Goal: Task Accomplishment & Management: Complete application form

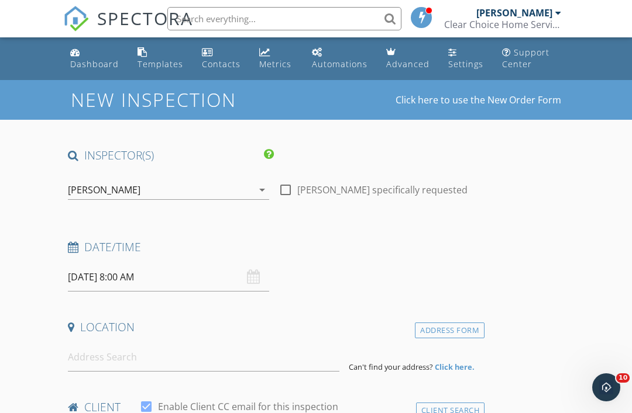
click at [132, 275] on input "[DATE] 8:00 AM" at bounding box center [168, 277] width 201 height 29
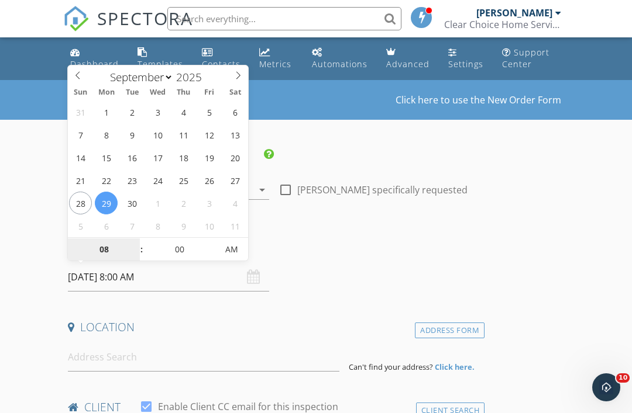
click at [112, 251] on input "08" at bounding box center [104, 250] width 72 height 23
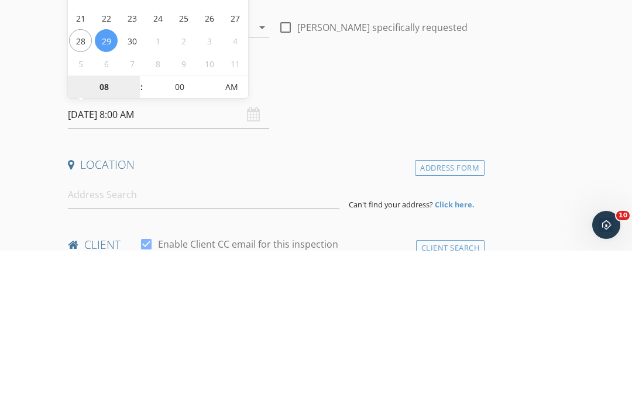
type input "9"
type input "[DATE] 9:00 AM"
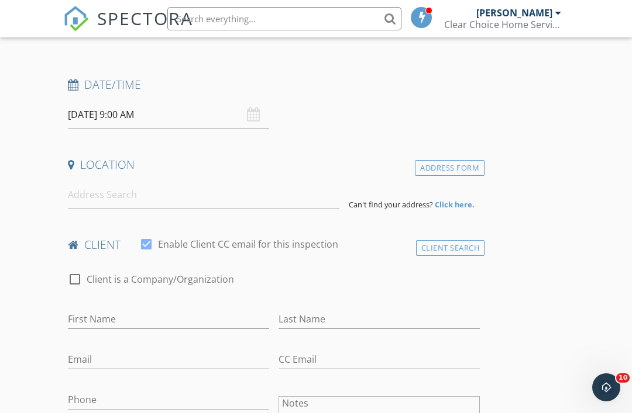
click at [99, 195] on input at bounding box center [203, 195] width 271 height 29
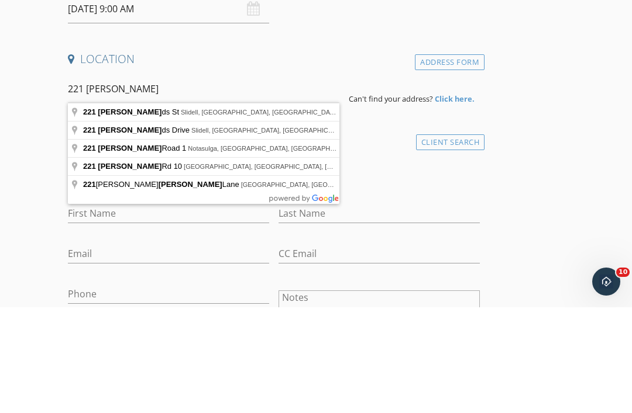
type input "[STREET_ADDRESS]"
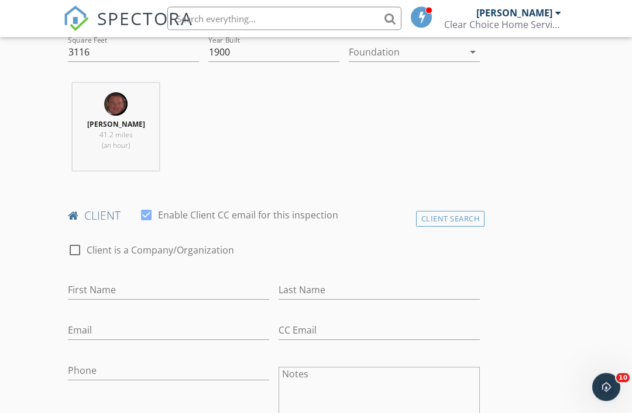
scroll to position [433, 0]
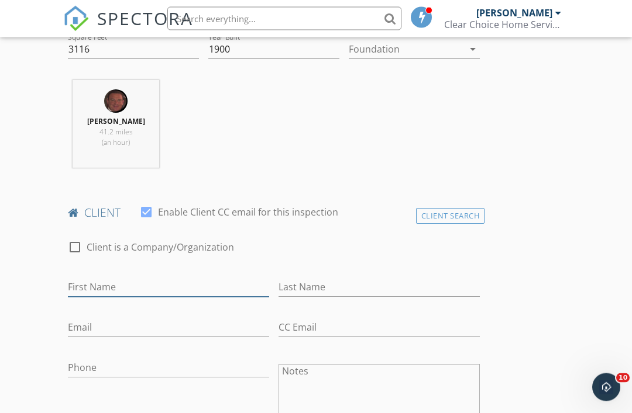
click at [100, 286] on input "First Name" at bounding box center [168, 287] width 201 height 19
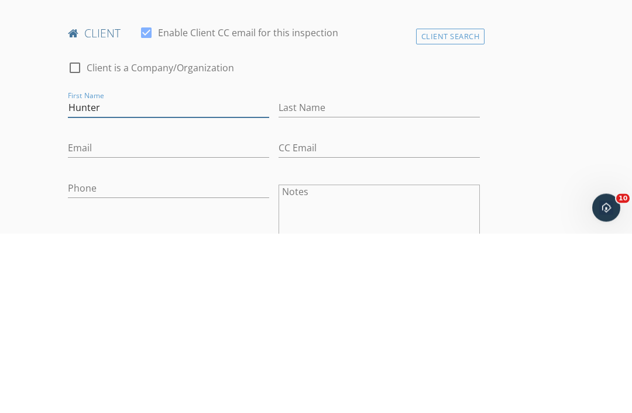
type input "Hunter"
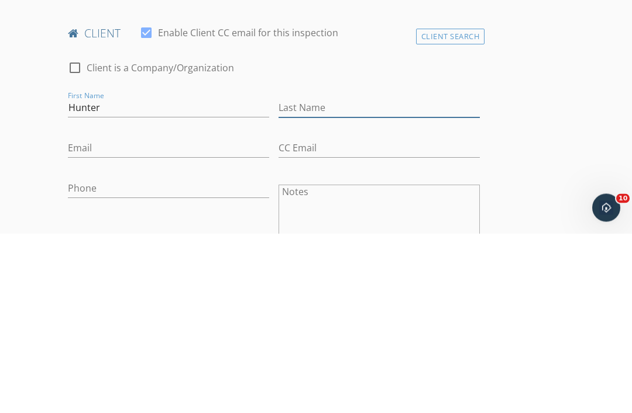
click at [310, 278] on input "Last Name" at bounding box center [378, 287] width 201 height 19
type input "[PERSON_NAME]"
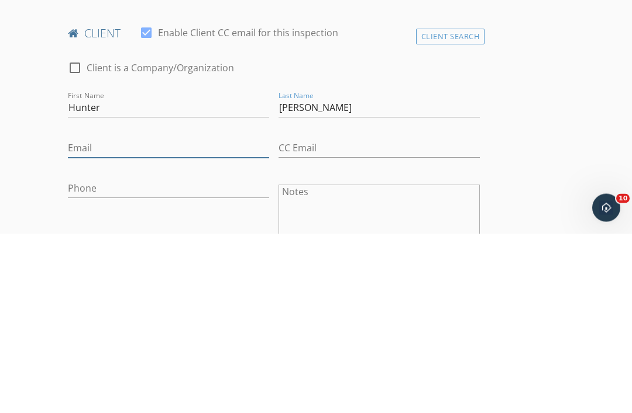
click at [83, 319] on input "Email" at bounding box center [168, 328] width 201 height 19
type input "[EMAIL_ADDRESS][DOMAIN_NAME]"
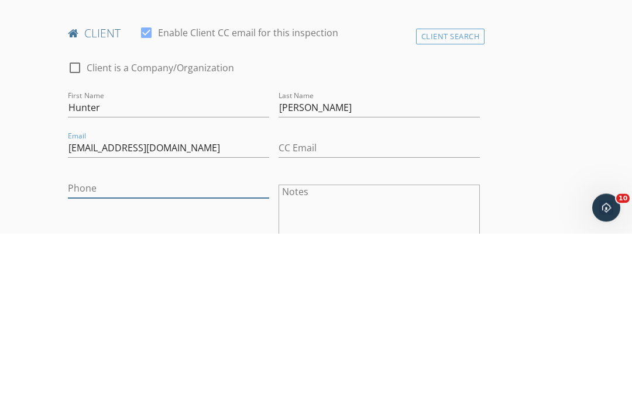
click at [92, 359] on input "Phone" at bounding box center [168, 368] width 201 height 19
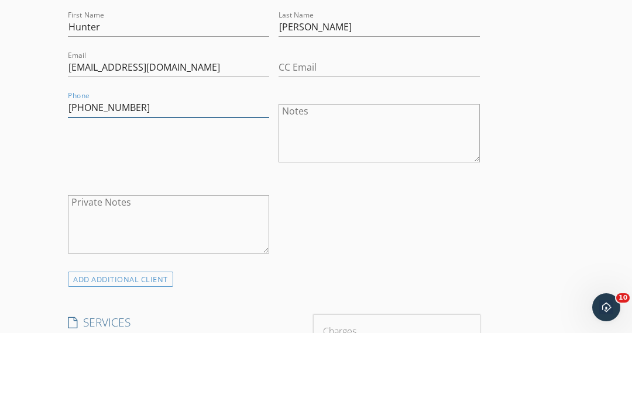
scroll to position [699, 0]
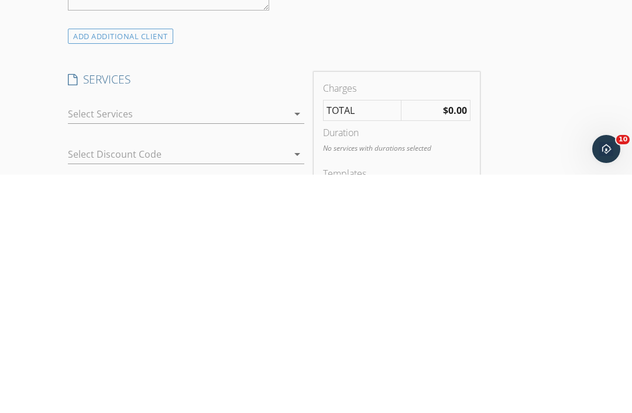
type input "[PHONE_NUMBER]"
click at [102, 343] on div at bounding box center [178, 352] width 220 height 19
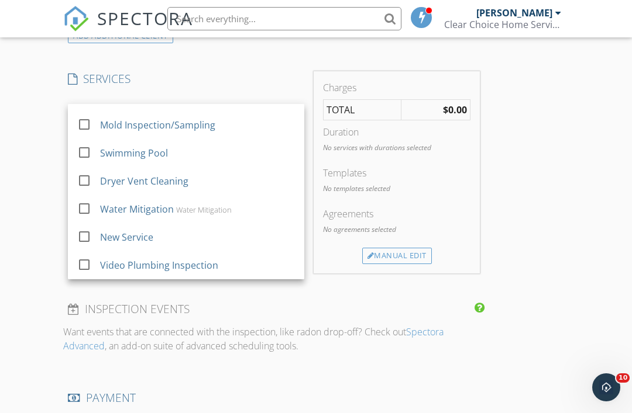
scroll to position [21, 0]
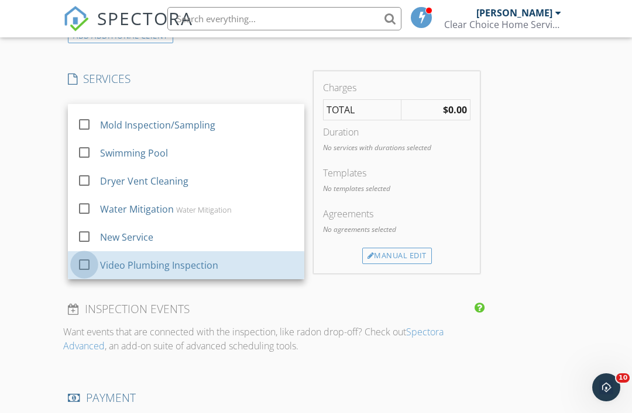
click at [86, 263] on div at bounding box center [84, 265] width 20 height 20
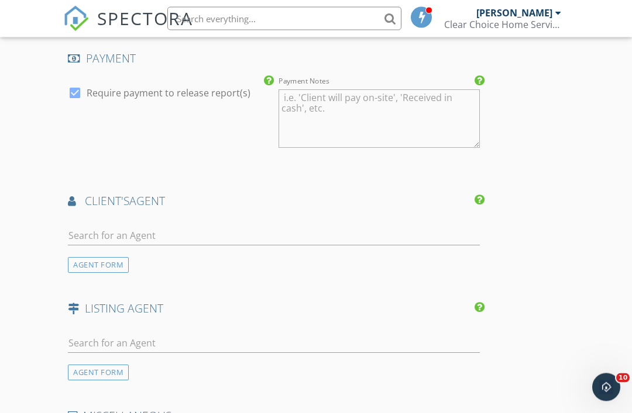
scroll to position [1296, 0]
click at [111, 230] on input "text" at bounding box center [274, 235] width 412 height 19
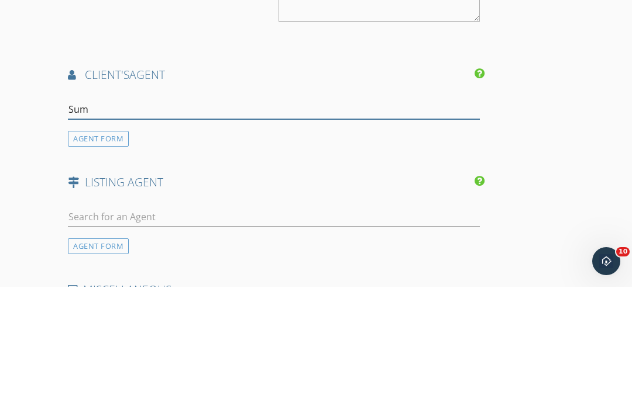
type input "Summ"
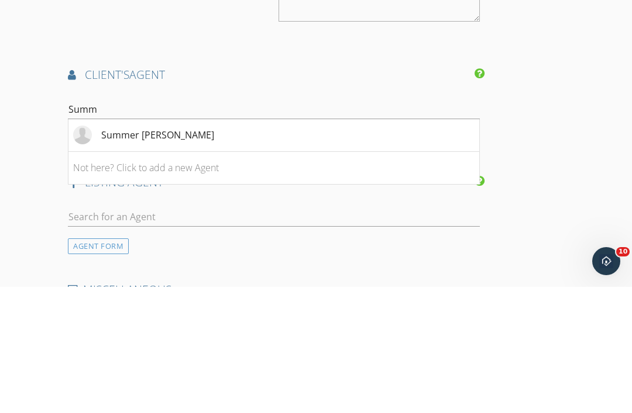
click at [145, 254] on div "Summer [PERSON_NAME]" at bounding box center [157, 261] width 113 height 14
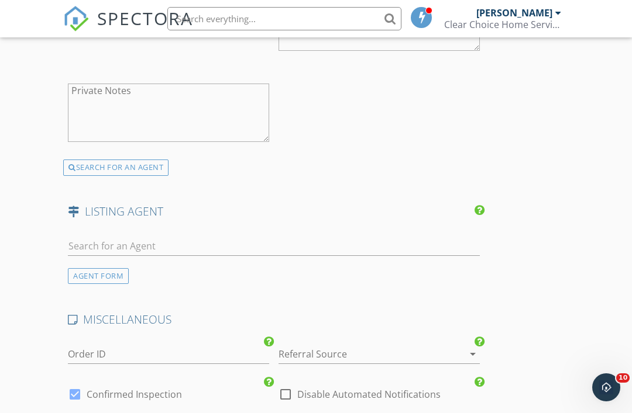
scroll to position [1659, 0]
click at [304, 348] on div at bounding box center [362, 354] width 168 height 19
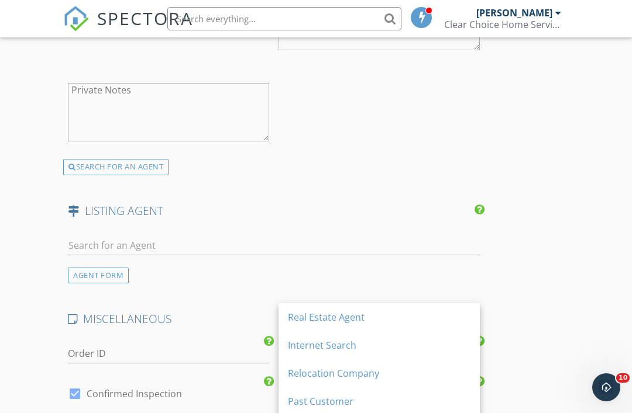
click at [309, 319] on div "Real Estate Agent" at bounding box center [379, 318] width 182 height 14
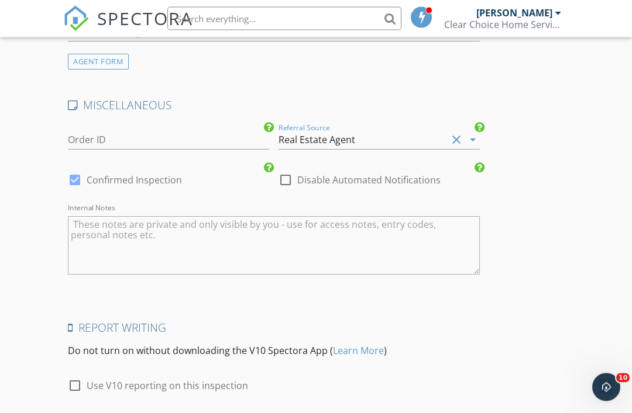
scroll to position [1922, 0]
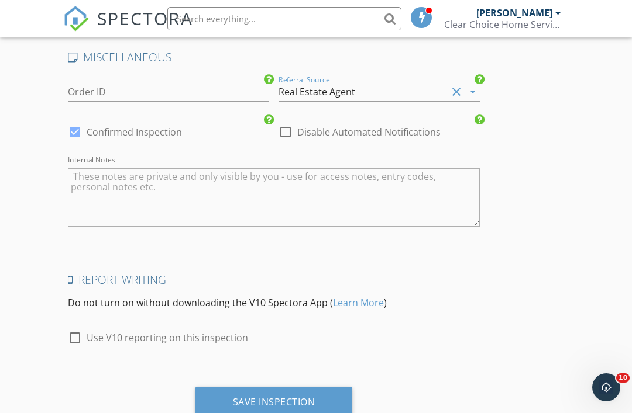
click at [264, 397] on div "Save Inspection" at bounding box center [274, 403] width 82 height 12
